Goal: Information Seeking & Learning: Learn about a topic

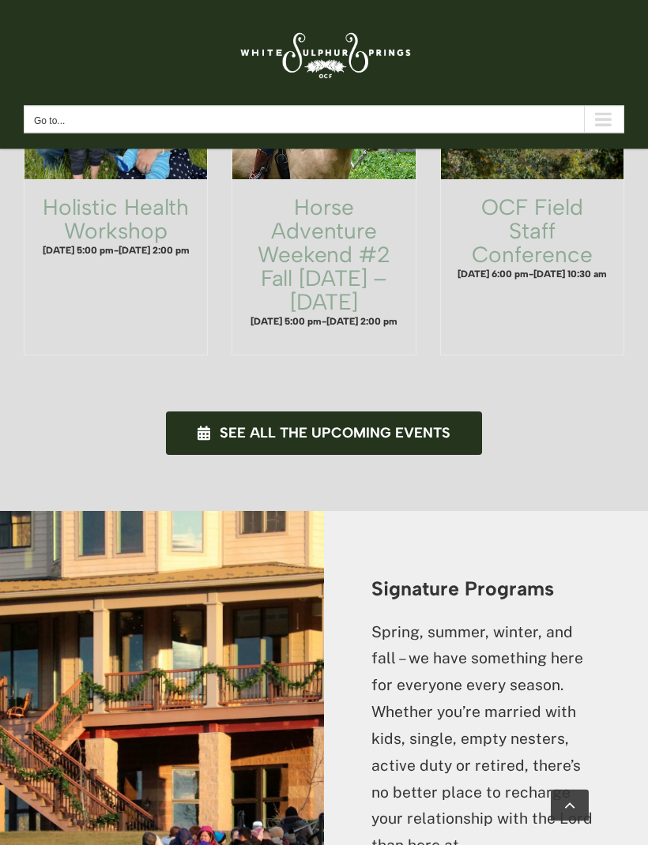
scroll to position [1359, 0]
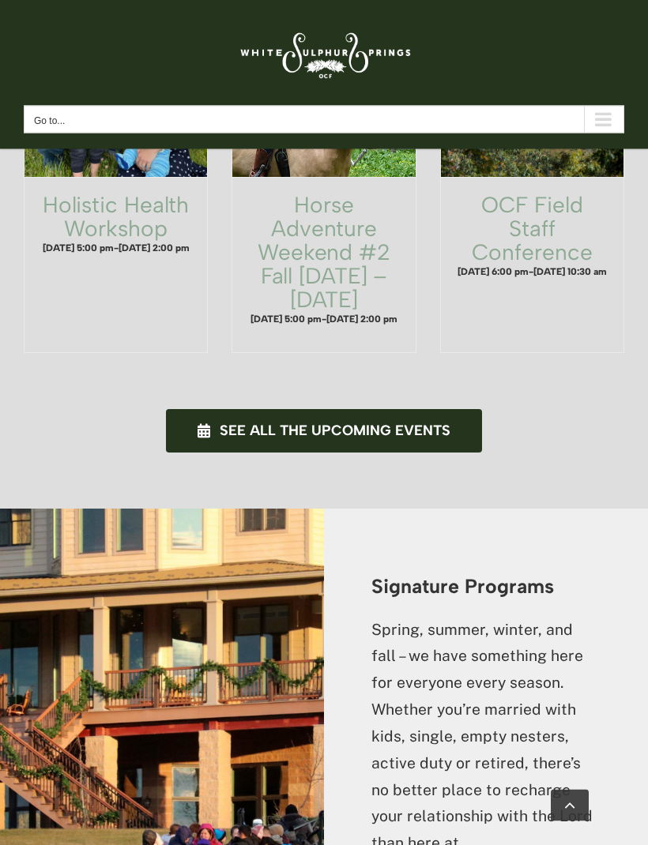
click at [365, 423] on span "See all the upcoming events" at bounding box center [335, 431] width 231 height 17
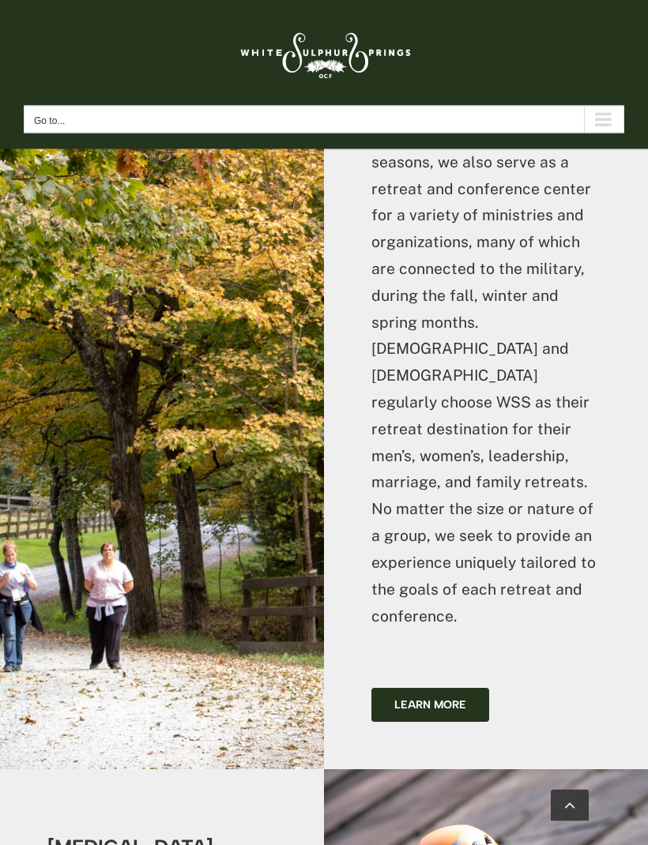
scroll to position [4236, 0]
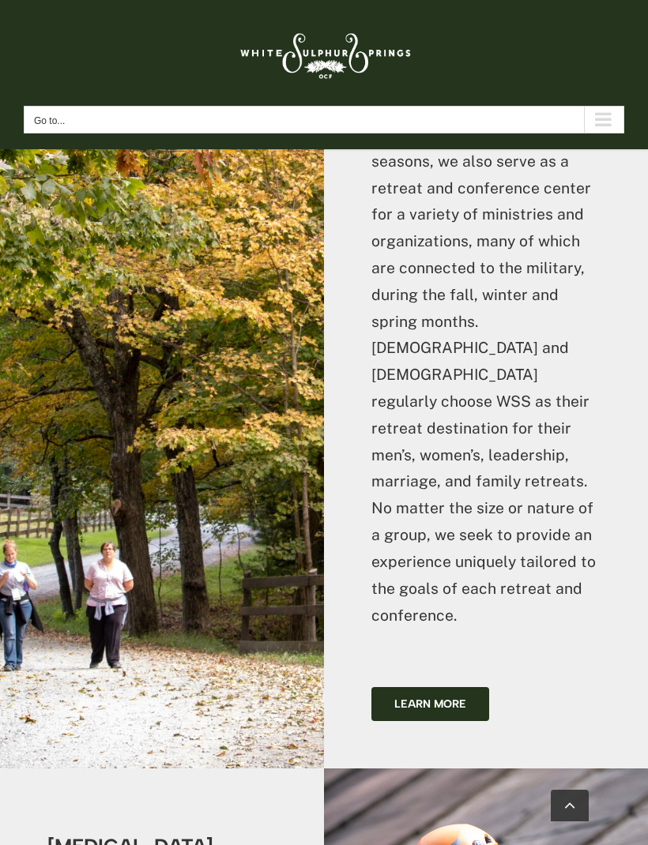
click at [450, 698] on span "Learn more" at bounding box center [430, 704] width 72 height 13
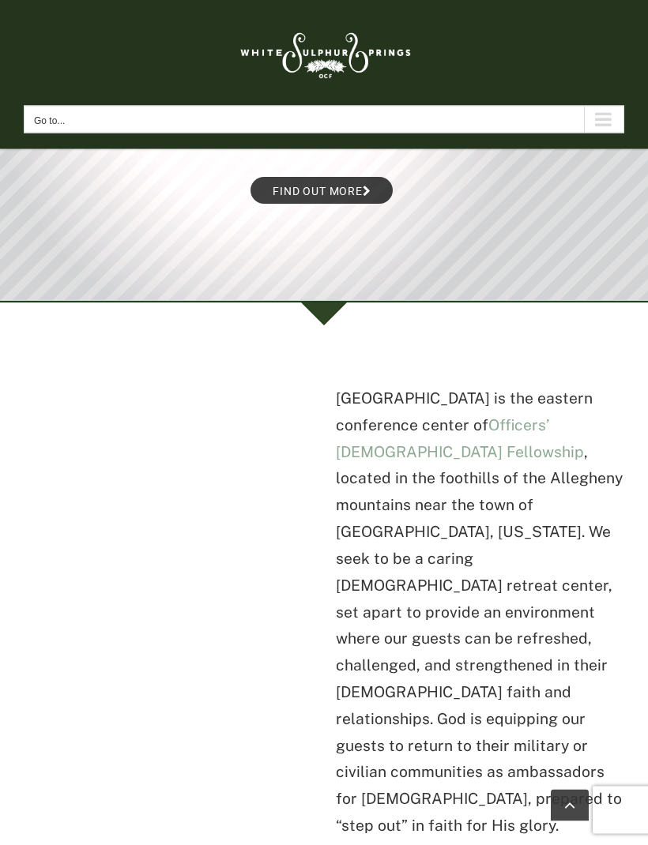
scroll to position [0, 0]
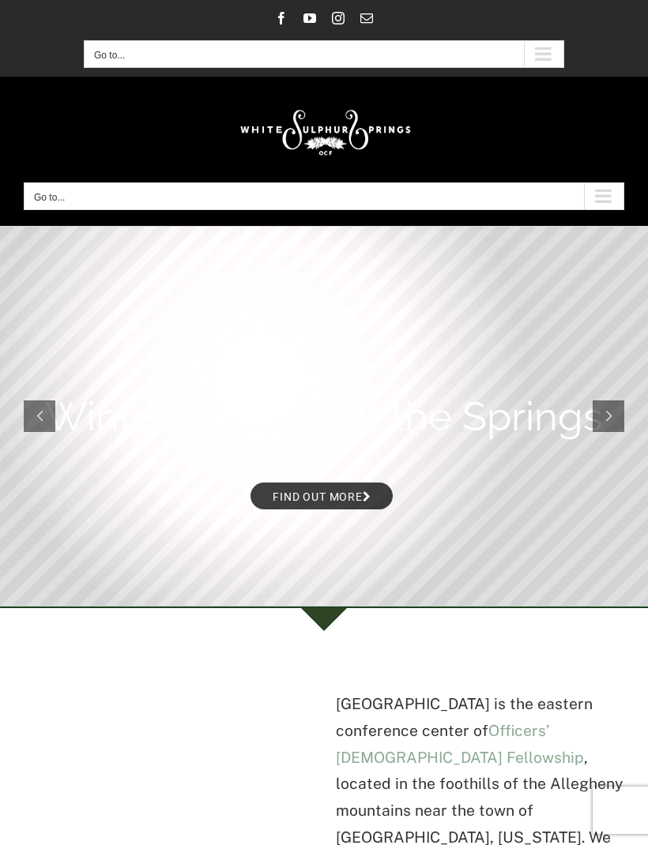
click at [545, 53] on div "Secondary Mobile Menu" at bounding box center [544, 54] width 40 height 26
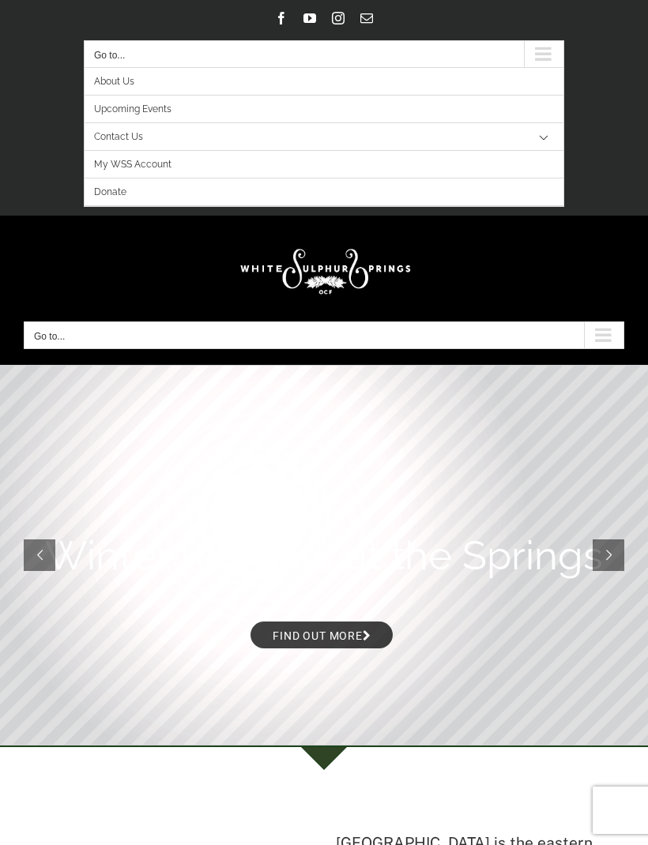
click at [126, 85] on span "About Us" at bounding box center [114, 82] width 40 height 28
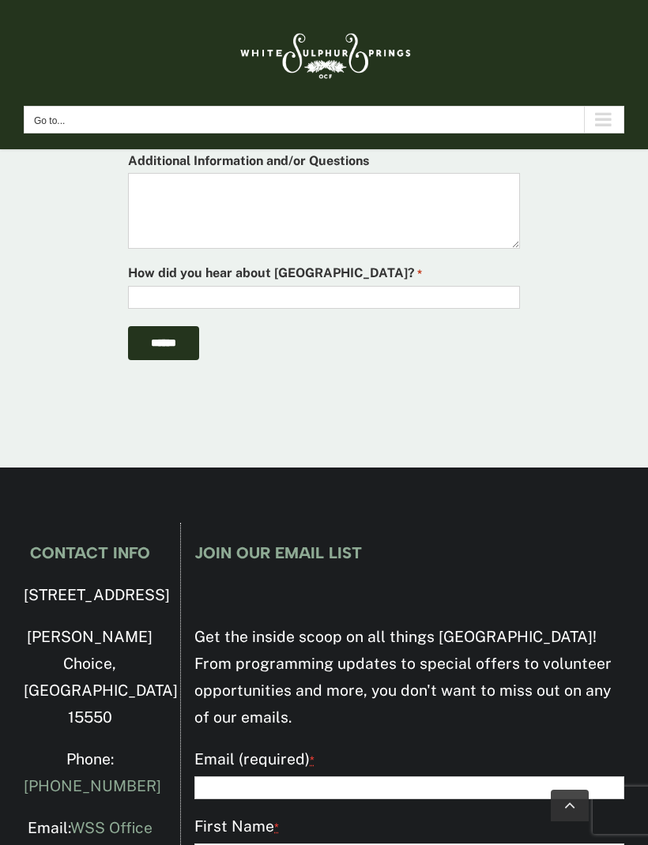
scroll to position [6358, 0]
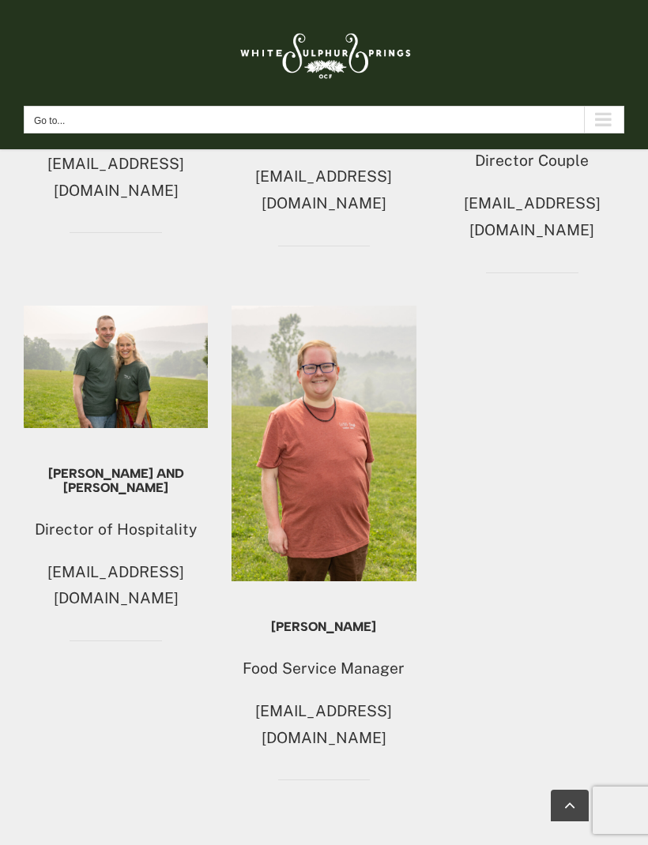
scroll to position [1283, 0]
